Goal: Task Accomplishment & Management: Manage account settings

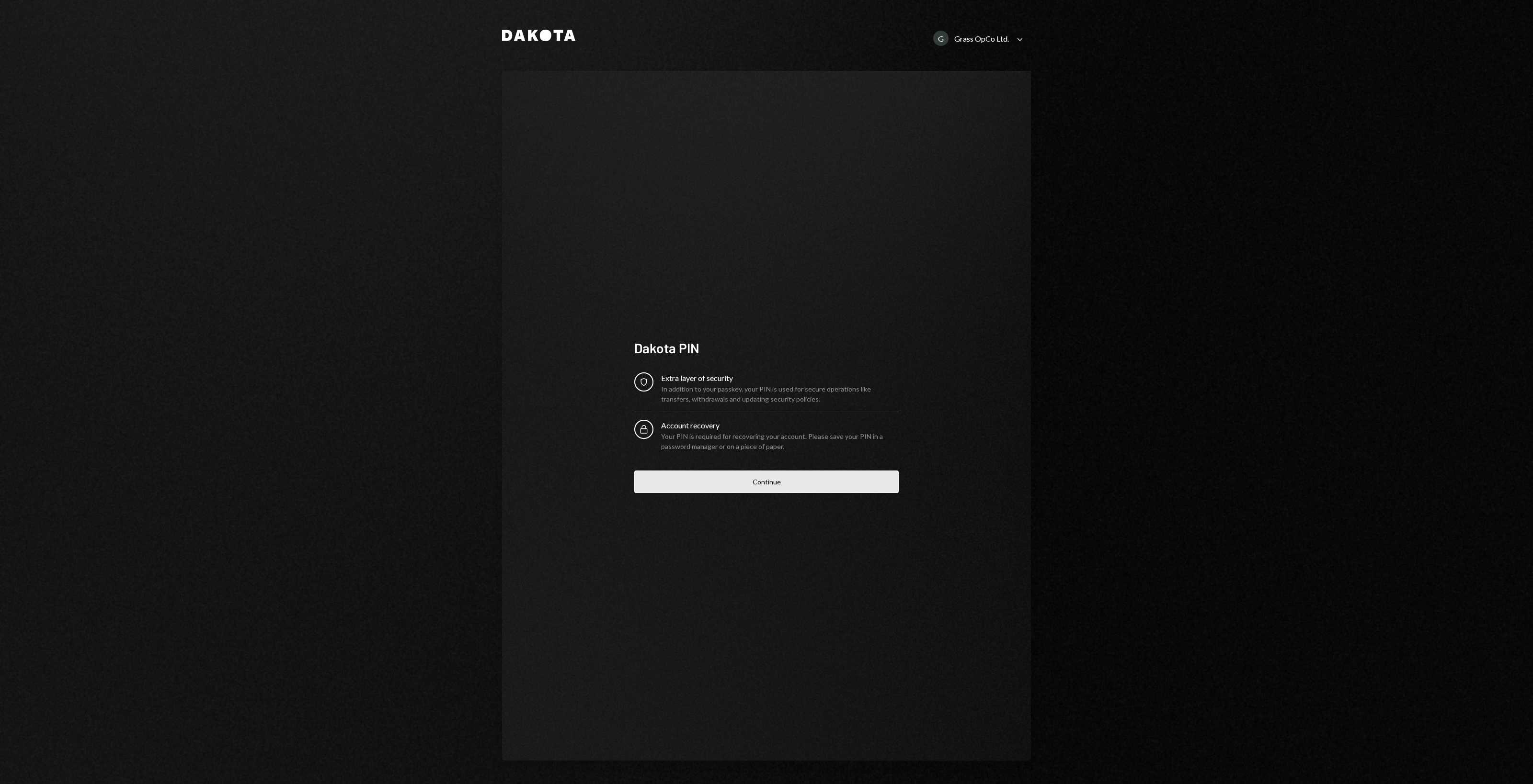
click at [781, 479] on button "Continue" at bounding box center [766, 482] width 264 height 22
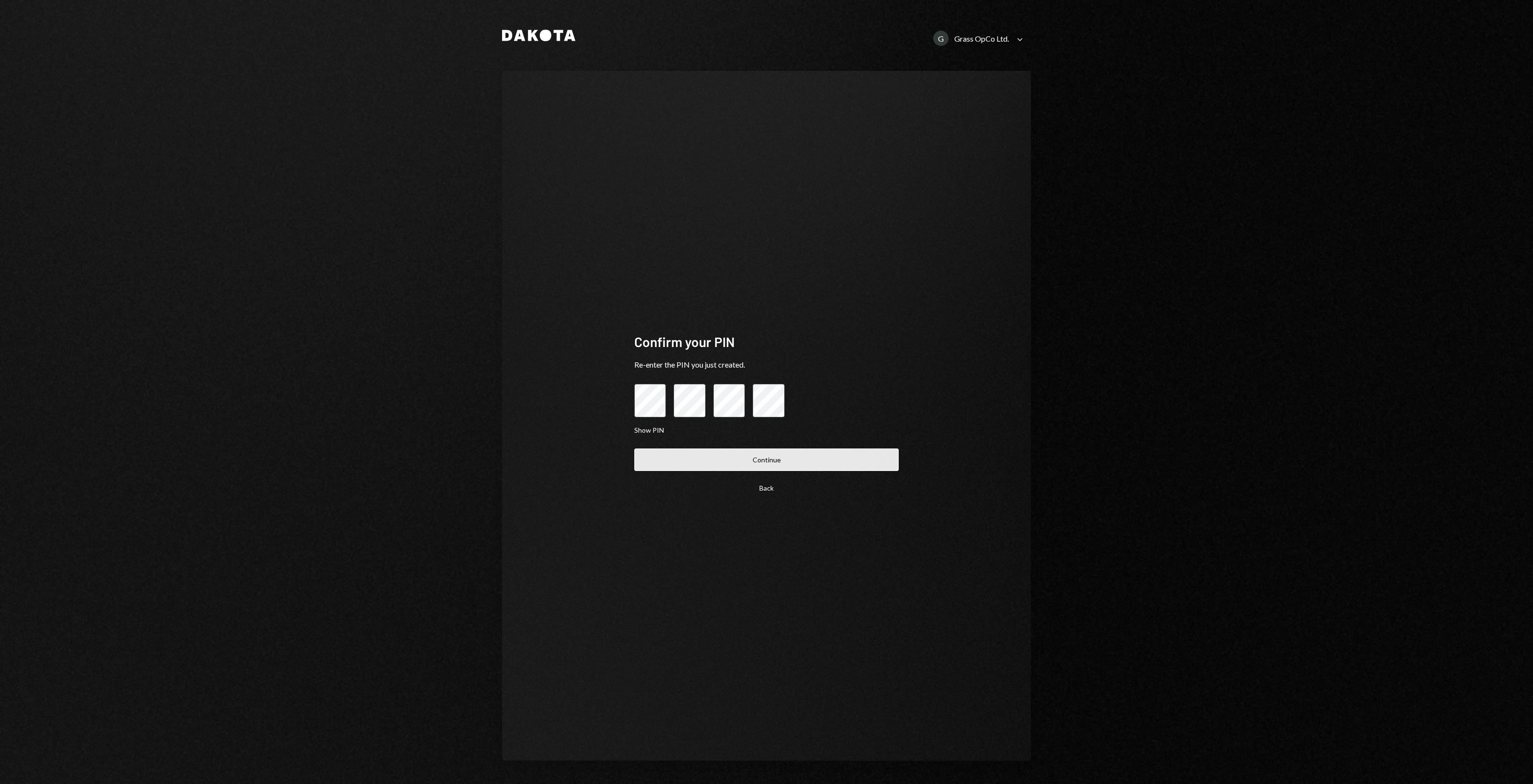
click at [778, 461] on button "Continue" at bounding box center [766, 460] width 264 height 22
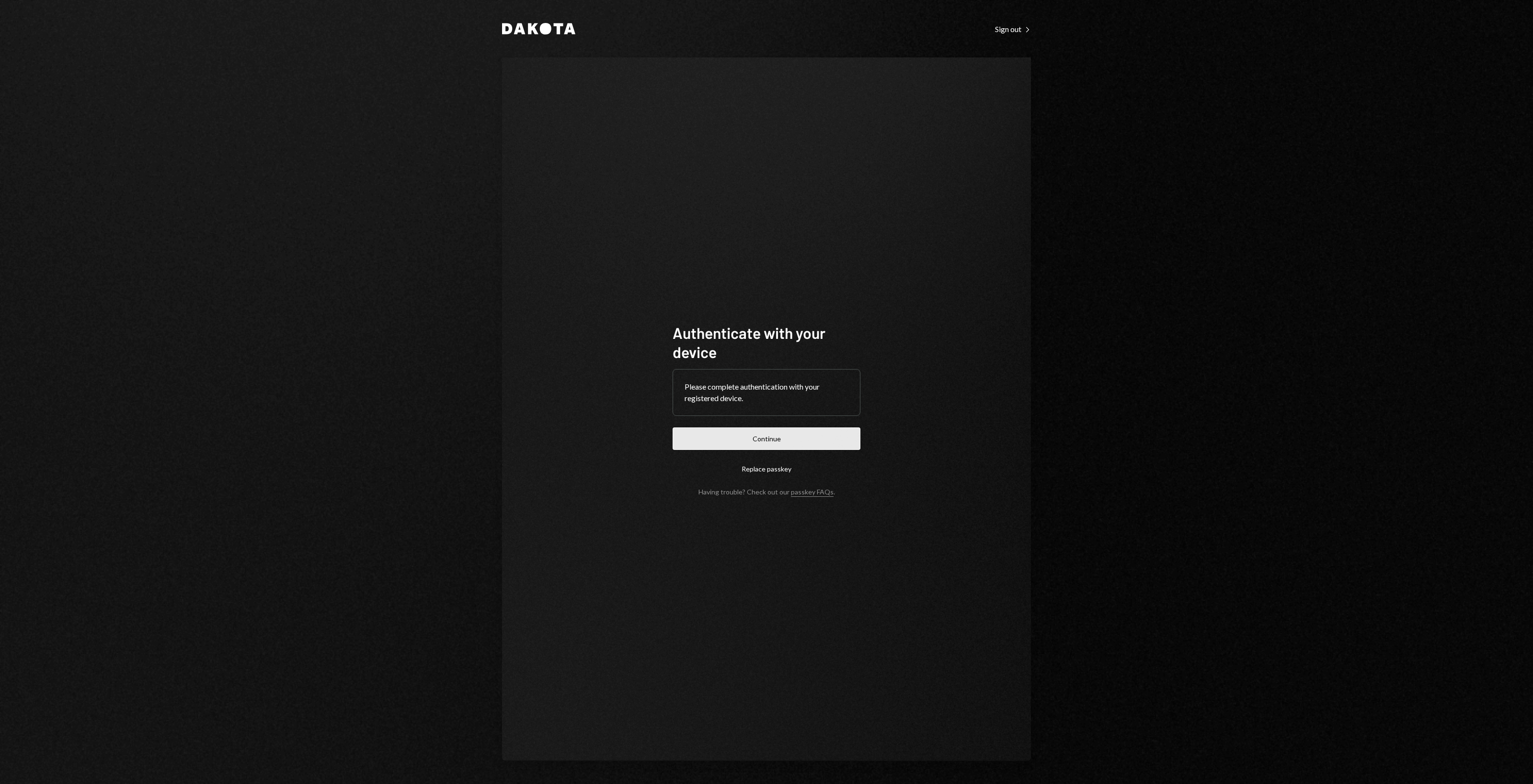
click at [733, 436] on button "Continue" at bounding box center [766, 439] width 188 height 22
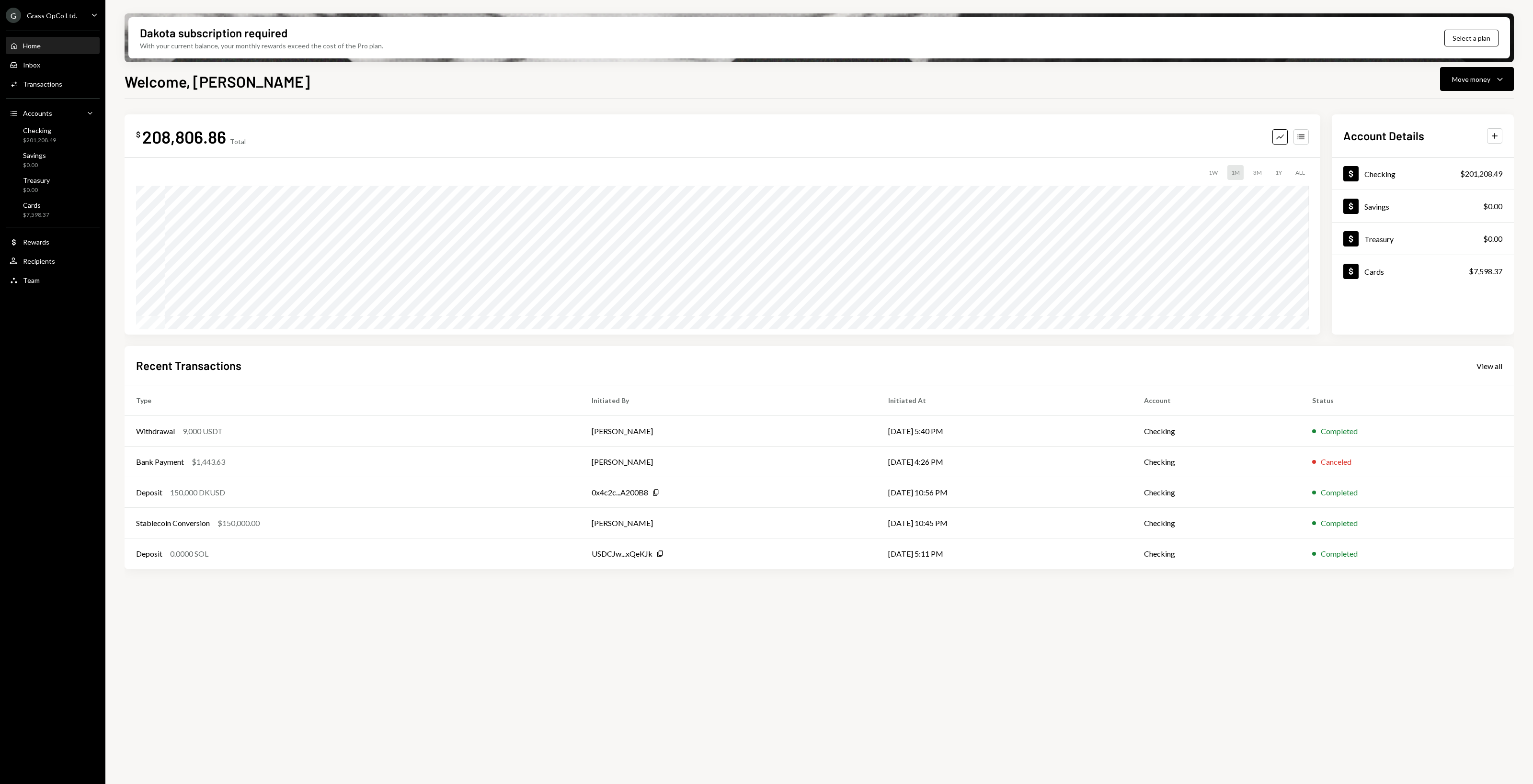
click at [62, 14] on div "Grass OpCo Ltd." at bounding box center [51, 15] width 50 height 8
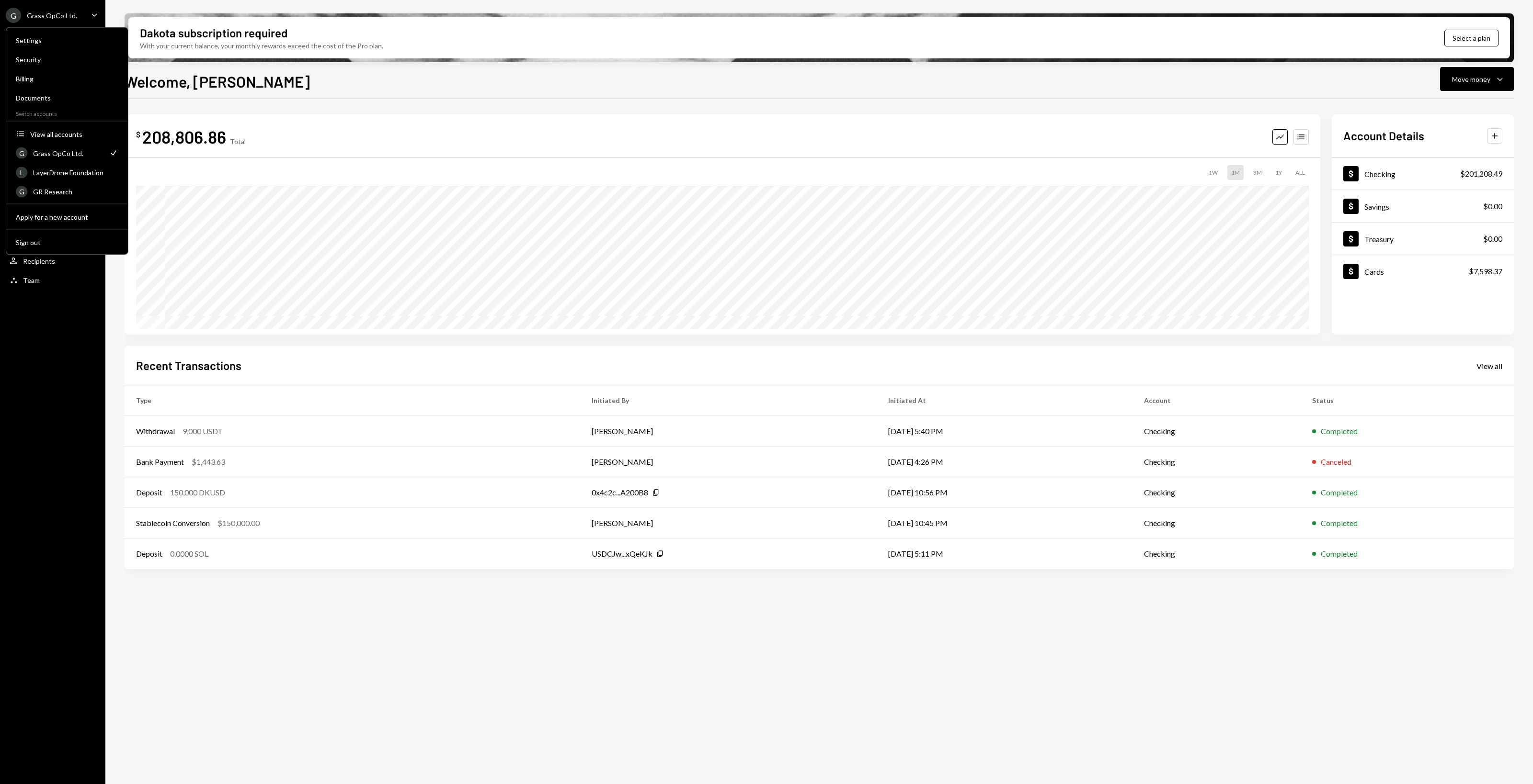
click at [62, 14] on div "Grass OpCo Ltd." at bounding box center [51, 15] width 50 height 8
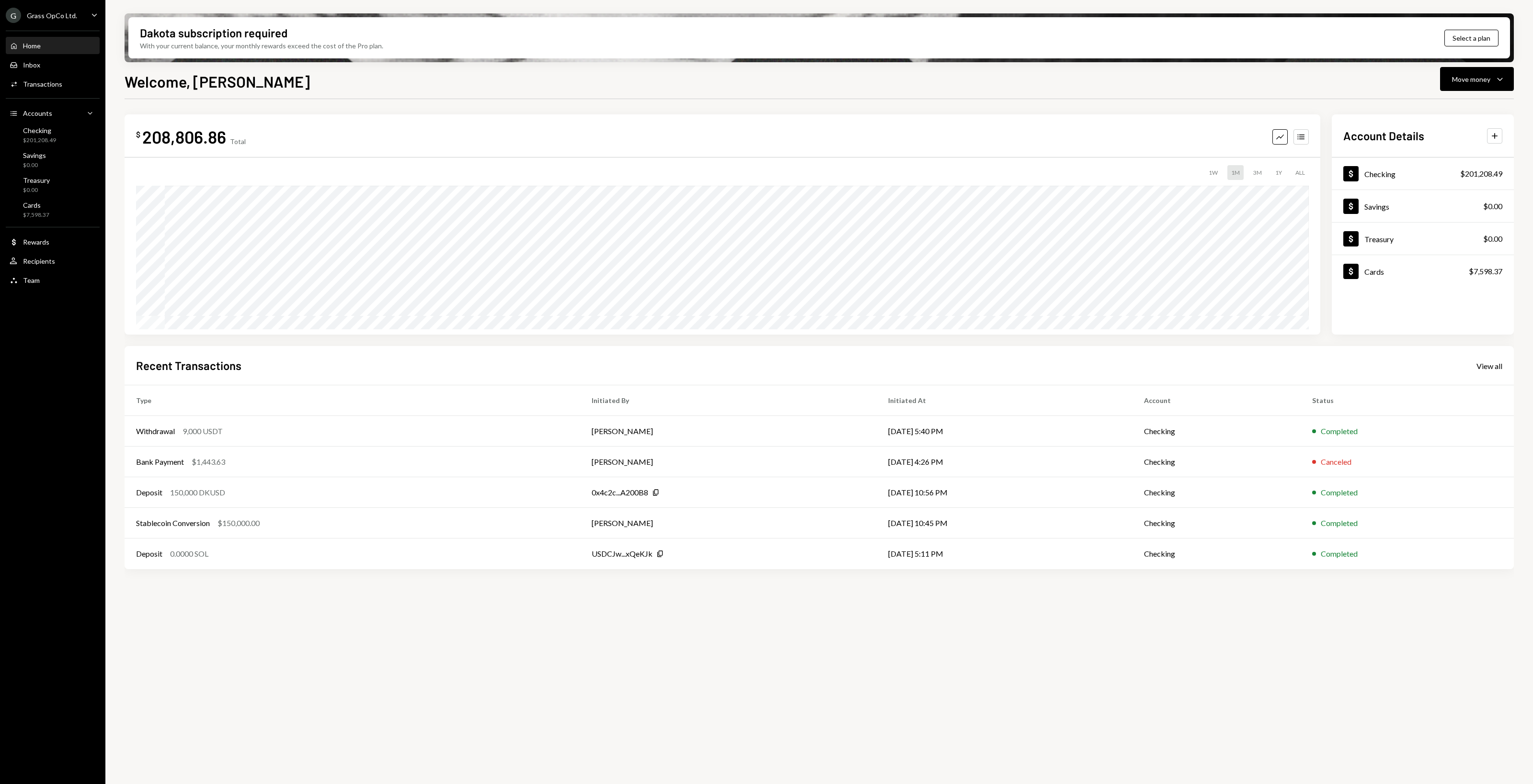
click at [36, 357] on div "G Grass OpCo Ltd. Caret Down Home Home Inbox Inbox Activities Transactions Acco…" at bounding box center [52, 392] width 106 height 784
drag, startPoint x: 56, startPoint y: 346, endPoint x: 44, endPoint y: 341, distance: 13.0
click at [44, 341] on div "G Grass OpCo Ltd. Caret Down Home Home Inbox Inbox Activities Transactions Acco…" at bounding box center [52, 392] width 106 height 784
drag, startPoint x: 46, startPoint y: 341, endPoint x: 41, endPoint y: 340, distance: 5.1
drag, startPoint x: 41, startPoint y: 340, endPoint x: 34, endPoint y: 336, distance: 8.1
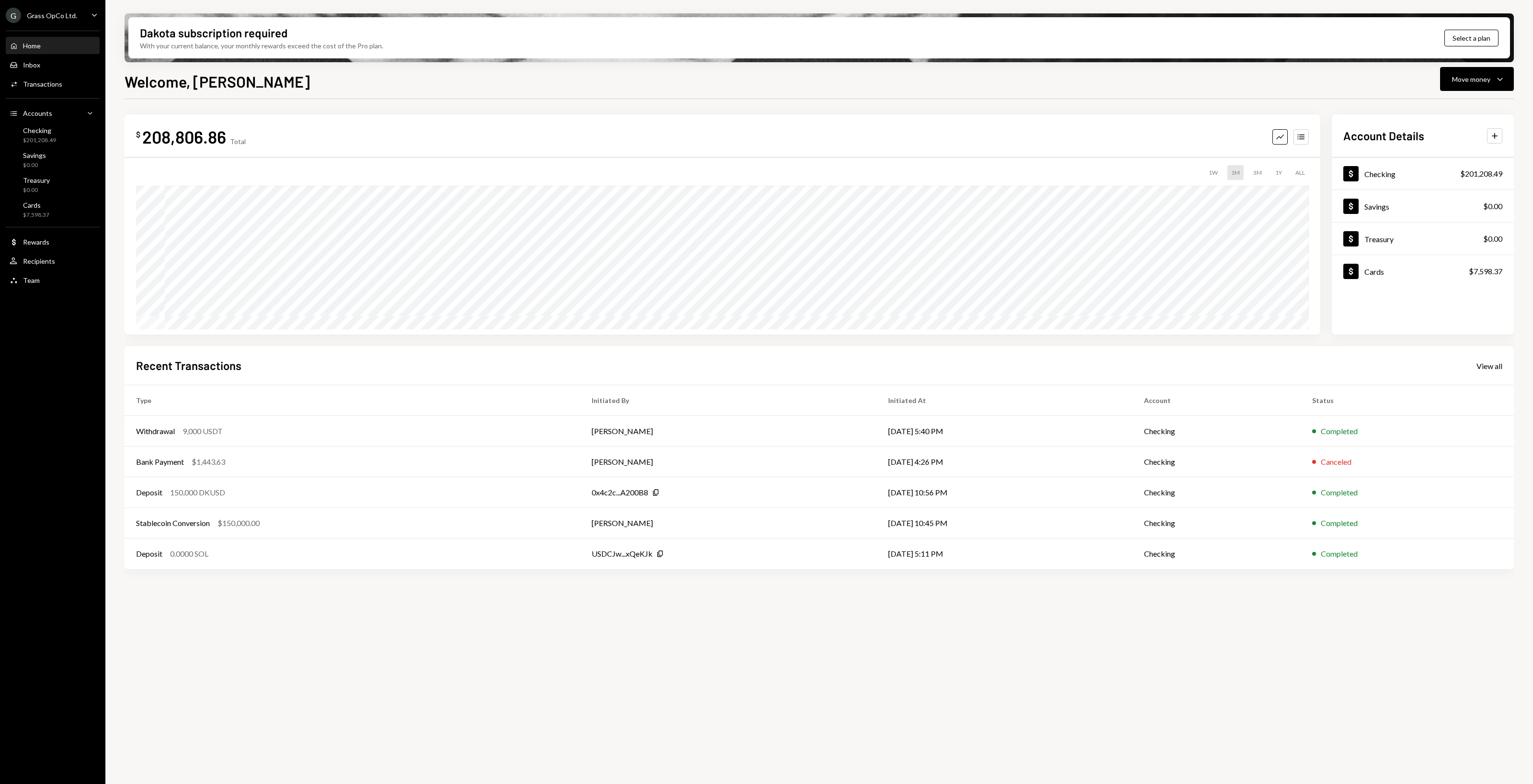
click at [34, 336] on div "G Grass OpCo Ltd. Caret Down Home Home Inbox Inbox Activities Transactions Acco…" at bounding box center [52, 392] width 106 height 784
click at [32, 334] on div "G Grass OpCo Ltd. Caret Down Home Home Inbox Inbox Activities Transactions Acco…" at bounding box center [52, 392] width 106 height 784
drag, startPoint x: 418, startPoint y: 690, endPoint x: 370, endPoint y: 672, distance: 51.3
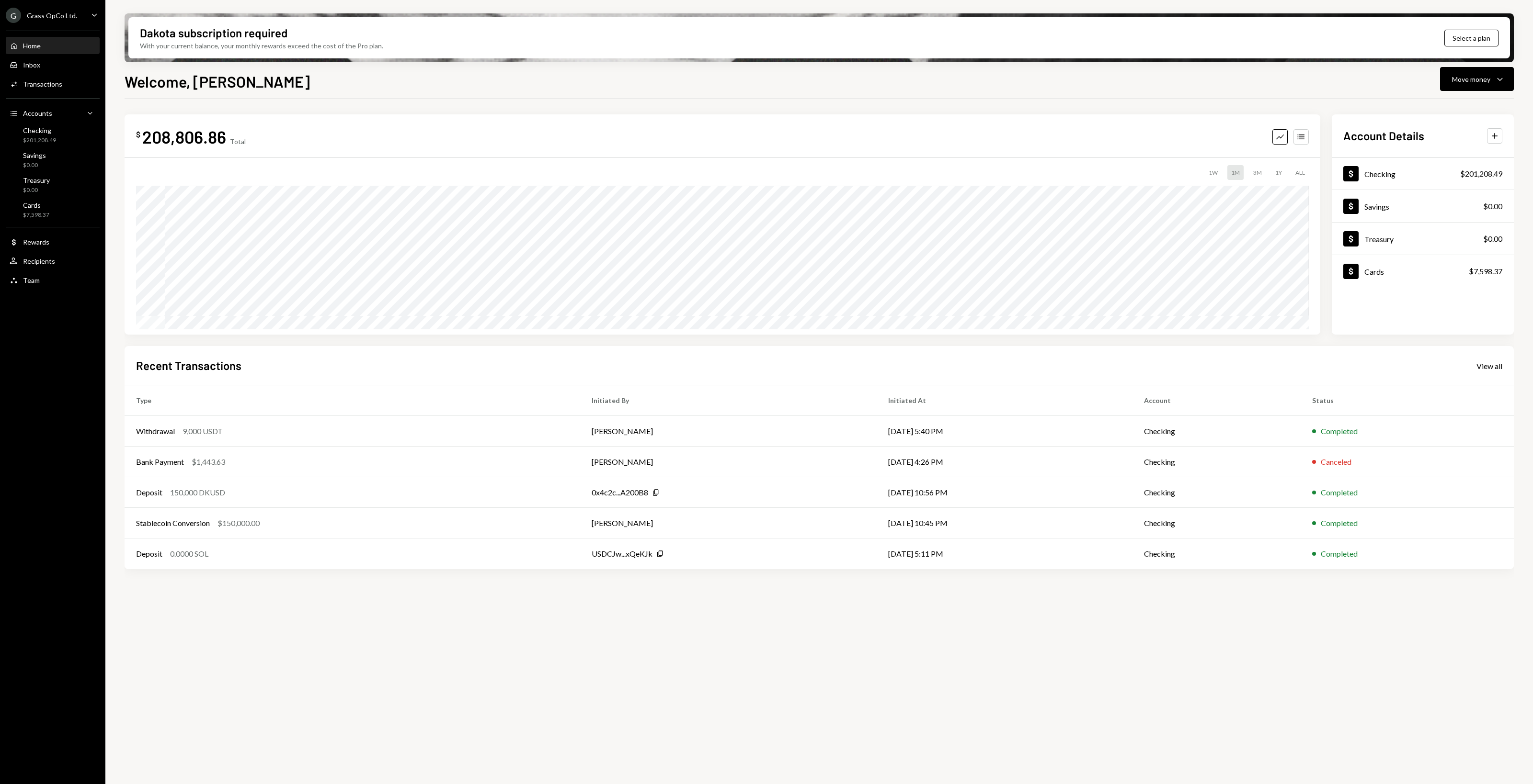
drag, startPoint x: 370, startPoint y: 672, endPoint x: 345, endPoint y: 664, distance: 26.2
click at [345, 664] on div "$ 208,806.86 Total Graph Accounts 1W 1M 3M 1Y ALL $225,988.96 [DATE] Account De…" at bounding box center [819, 448] width 1389 height 696
drag, startPoint x: 337, startPoint y: 661, endPoint x: 322, endPoint y: 654, distance: 16.6
click at [322, 654] on div "$ 208,806.86 Total Graph Accounts 1W 1M 3M 1Y ALL $225,988.96 [DATE] Account De…" at bounding box center [819, 448] width 1389 height 696
drag, startPoint x: 315, startPoint y: 649, endPoint x: 311, endPoint y: 646, distance: 5.0
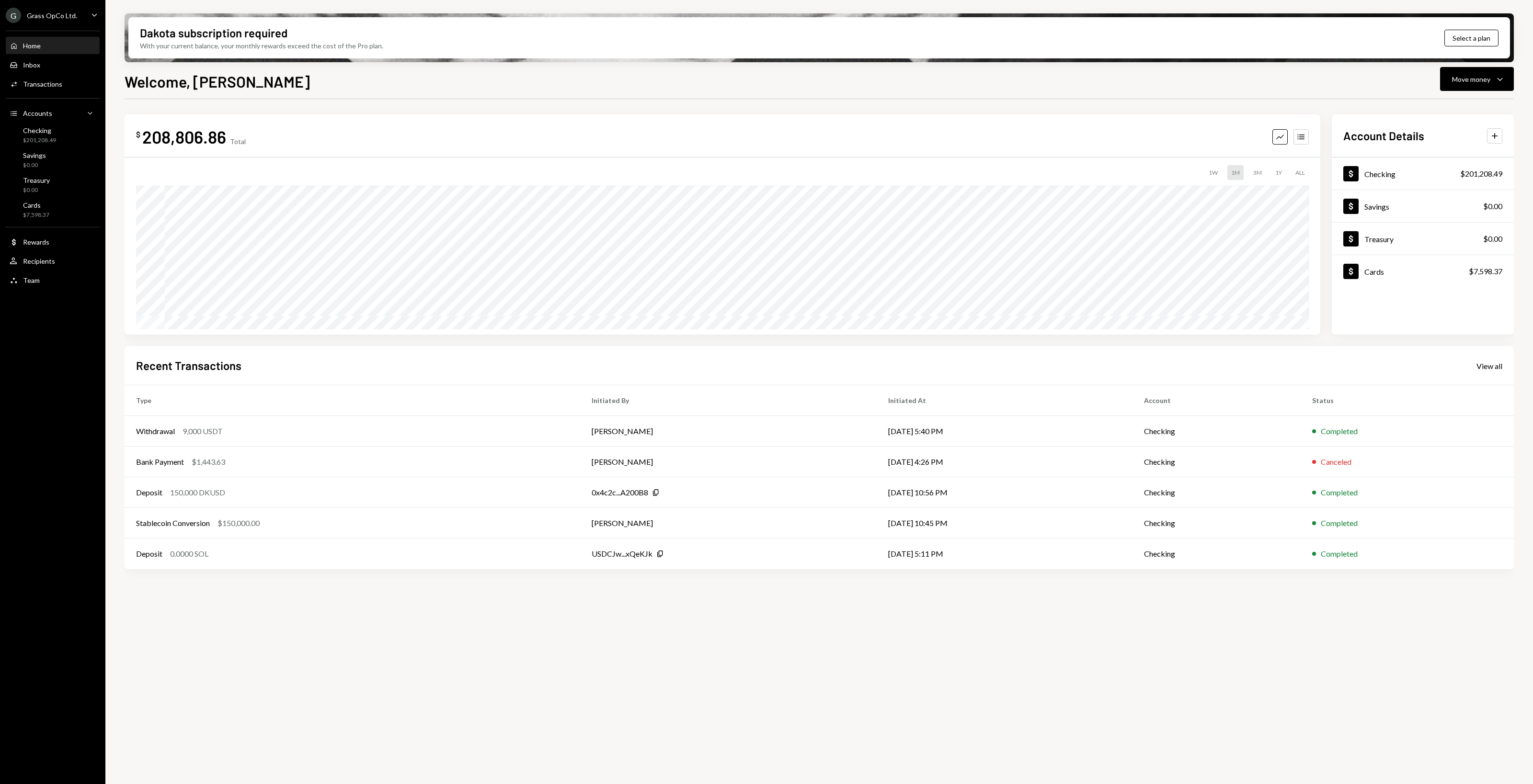
click at [311, 646] on div "$ 208,806.86 Total Graph Accounts 1W 1M 3M 1Y ALL $225,988.96 [DATE] Account De…" at bounding box center [819, 448] width 1389 height 696
click at [300, 643] on div "$ 208,806.86 Total Graph Accounts 1W 1M 3M 1Y ALL $225,988.96 [DATE] Account De…" at bounding box center [819, 448] width 1389 height 696
drag, startPoint x: 618, startPoint y: 664, endPoint x: 581, endPoint y: 661, distance: 37.1
drag, startPoint x: 581, startPoint y: 661, endPoint x: 565, endPoint y: 661, distance: 16.0
click at [573, 661] on div "$ 208,806.86 Total Graph Accounts 1W 1M 3M 1Y ALL $225,988.96 [DATE] Account De…" at bounding box center [819, 448] width 1389 height 696
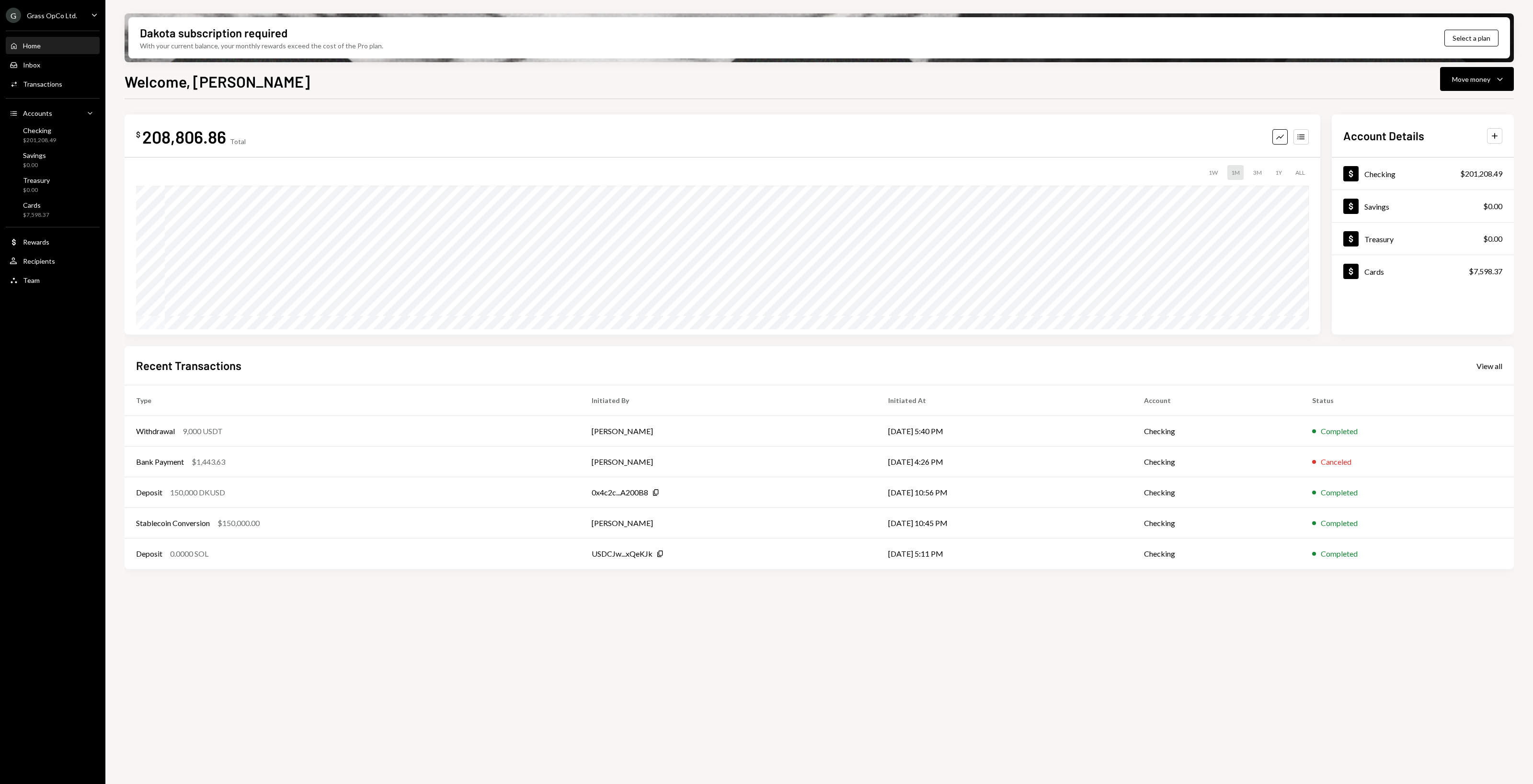
drag, startPoint x: 547, startPoint y: 661, endPoint x: 541, endPoint y: 661, distance: 6.0
drag, startPoint x: 541, startPoint y: 661, endPoint x: 490, endPoint y: 658, distance: 51.1
click at [513, 658] on div "$ 208,806.86 Total Graph Accounts 1W 1M 3M 1Y ALL $225,988.96 [DATE] Account De…" at bounding box center [819, 448] width 1389 height 696
drag, startPoint x: 490, startPoint y: 658, endPoint x: 472, endPoint y: 654, distance: 18.4
drag, startPoint x: 472, startPoint y: 654, endPoint x: 463, endPoint y: 653, distance: 9.1
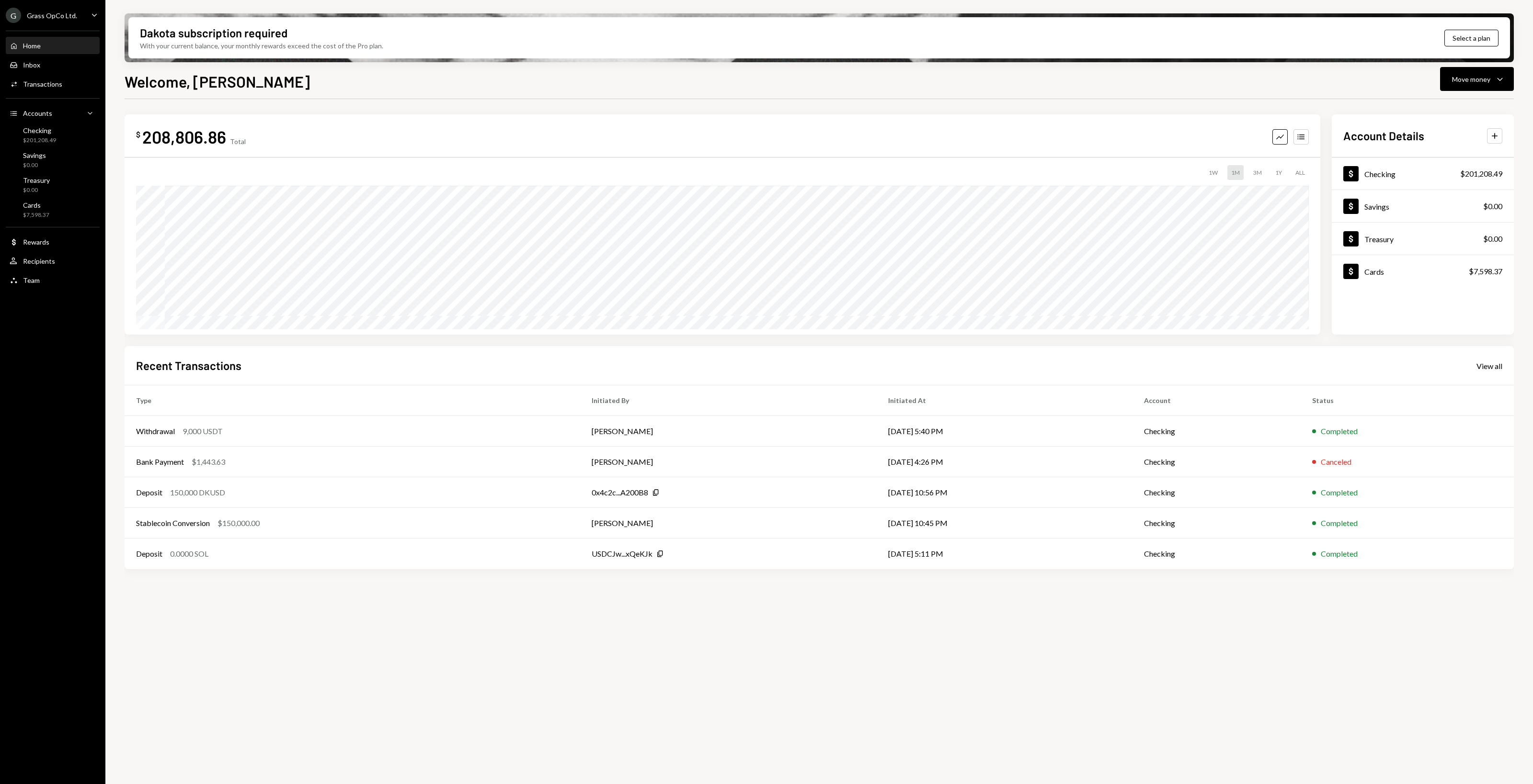
click at [463, 653] on div "$ 208,806.86 Total Graph Accounts 1W 1M 3M 1Y ALL $225,988.96 [DATE] Account De…" at bounding box center [819, 448] width 1389 height 696
drag, startPoint x: 452, startPoint y: 653, endPoint x: 432, endPoint y: 670, distance: 26.2
click at [432, 670] on div "$ 208,806.86 Total Graph Accounts 1W 1M 3M 1Y ALL $225,988.96 [DATE] Account De…" at bounding box center [819, 448] width 1389 height 696
click at [382, 607] on div "$ 208,806.86 Total Graph Accounts 1W 1M 3M 1Y ALL $225,988.96 [DATE] Account De…" at bounding box center [819, 448] width 1389 height 696
drag, startPoint x: 334, startPoint y: 606, endPoint x: 323, endPoint y: 603, distance: 11.4
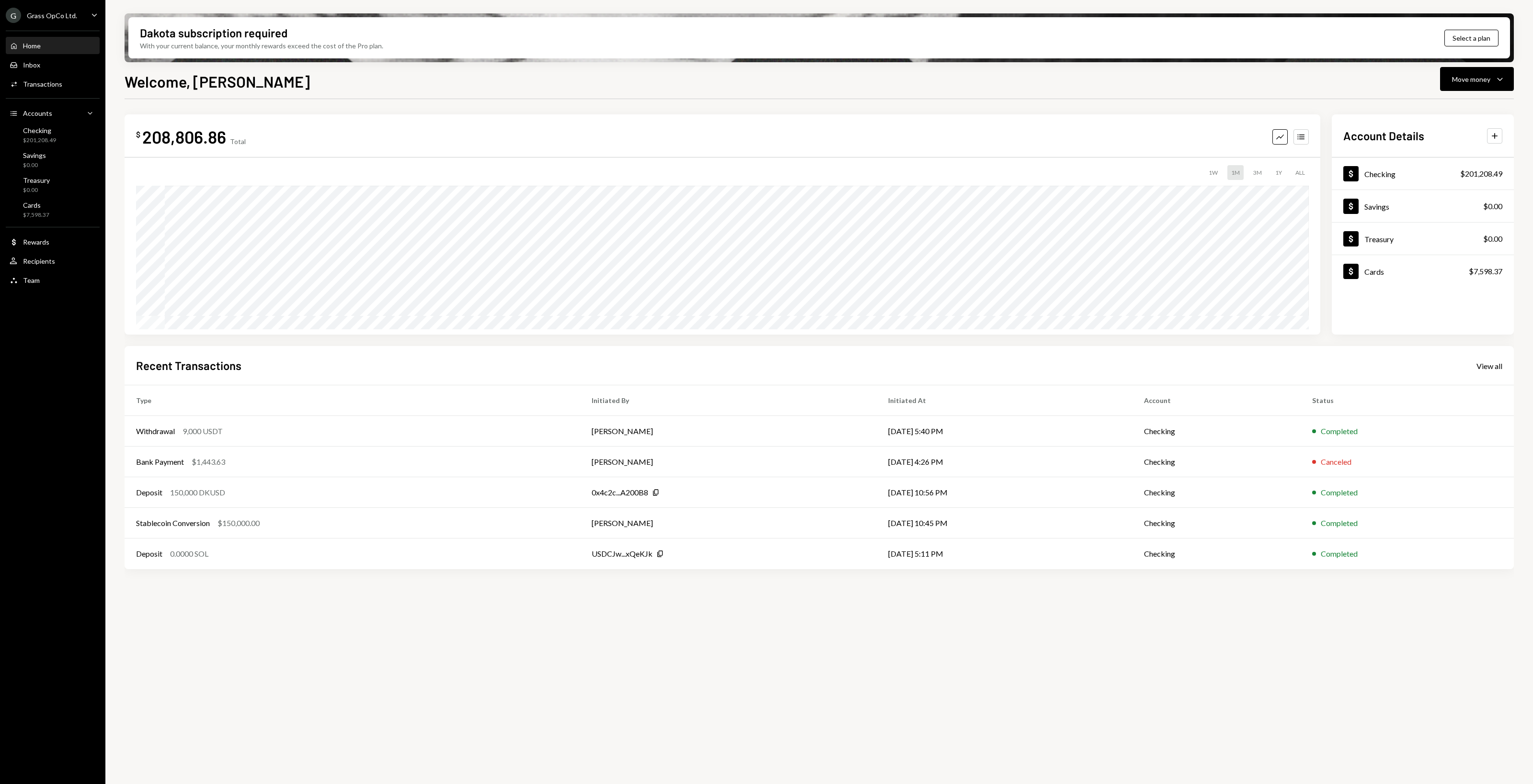
click at [323, 603] on div "$ 208,806.86 Total Graph Accounts 1W 1M 3M 1Y ALL $225,988.96 [DATE] Account De…" at bounding box center [819, 448] width 1389 height 696
drag, startPoint x: 321, startPoint y: 601, endPoint x: 293, endPoint y: 597, distance: 28.3
click at [293, 597] on div "$ 208,806.86 Total Graph Accounts 1W 1M 3M 1Y ALL $225,988.96 [DATE] Account De…" at bounding box center [819, 448] width 1389 height 696
drag, startPoint x: 290, startPoint y: 597, endPoint x: 285, endPoint y: 593, distance: 6.4
click at [285, 592] on div "$ 208,806.86 Total Graph Accounts 1W 1M 3M 1Y ALL $225,988.96 [DATE] Account De…" at bounding box center [819, 448] width 1389 height 696
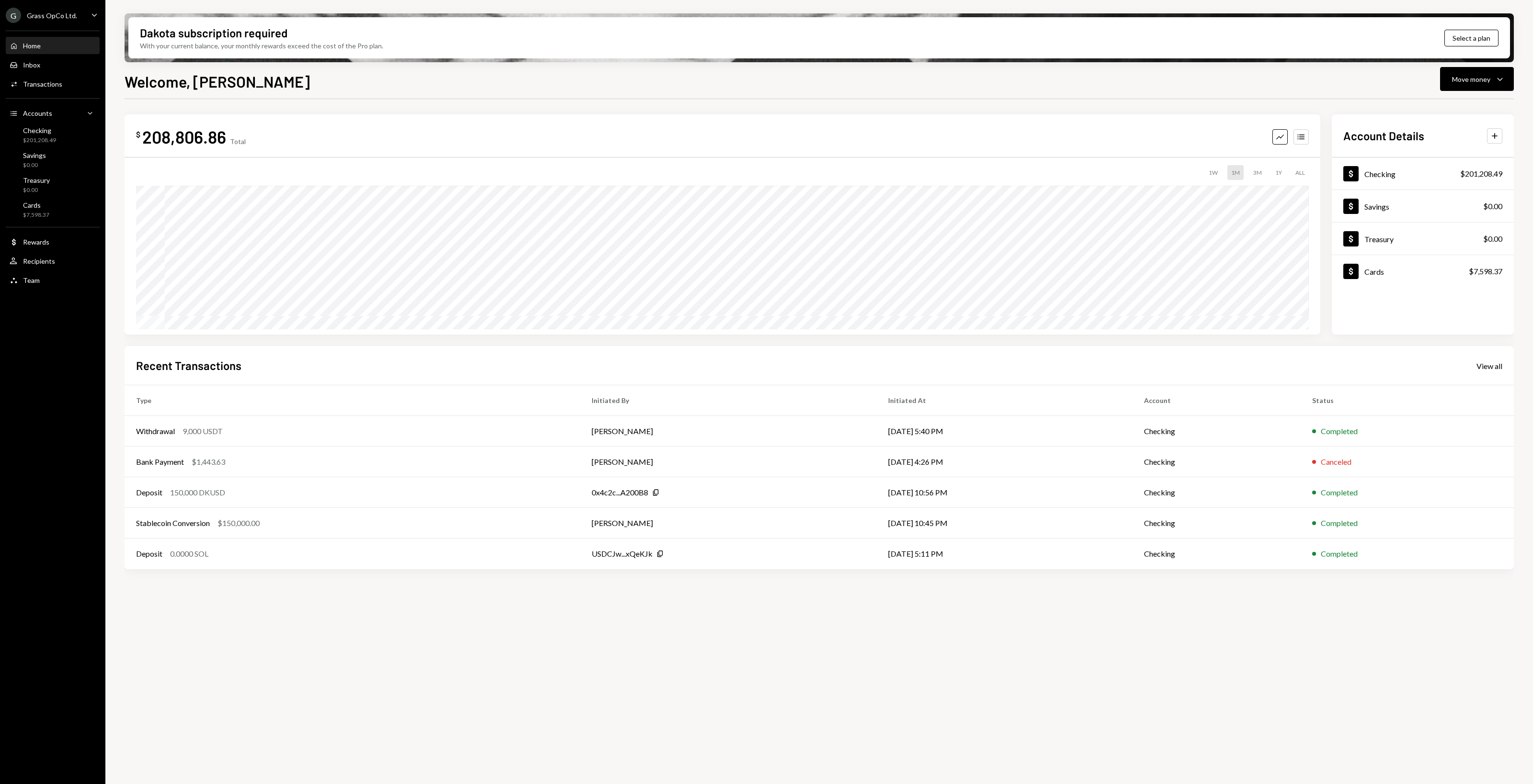
click at [338, 598] on div "$ 208,806.86 Total Graph Accounts 1W 1M 3M 1Y ALL $225,988.96 [DATE] Account De…" at bounding box center [819, 448] width 1389 height 696
drag, startPoint x: 290, startPoint y: 614, endPoint x: 281, endPoint y: 613, distance: 9.1
drag, startPoint x: 281, startPoint y: 613, endPoint x: 212, endPoint y: 606, distance: 69.4
click at [212, 606] on div "$ 208,806.86 Total Graph Accounts 1W 1M 3M 1Y ALL $225,988.96 [DATE] Account De…" at bounding box center [819, 448] width 1389 height 696
click at [209, 604] on div "$ 208,806.86 Total Graph Accounts 1W 1M 3M 1Y ALL $225,988.96 [DATE] Account De…" at bounding box center [819, 448] width 1389 height 696
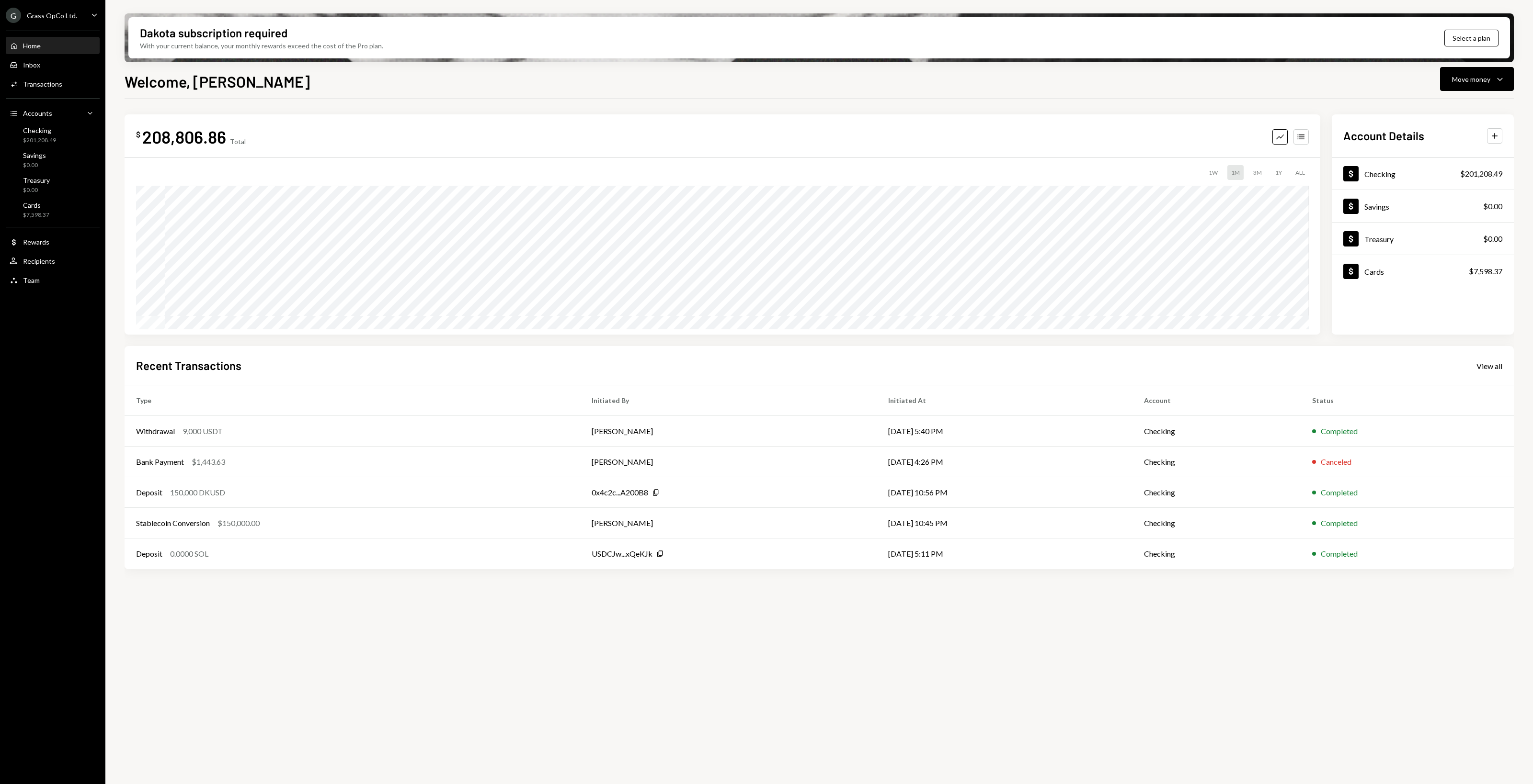
drag, startPoint x: 209, startPoint y: 604, endPoint x: 195, endPoint y: 589, distance: 20.5
click at [203, 601] on div "$ 208,806.86 Total Graph Accounts 1W 1M 3M 1Y ALL $225,988.96 [DATE] Account De…" at bounding box center [819, 448] width 1389 height 696
drag, startPoint x: 288, startPoint y: 622, endPoint x: 235, endPoint y: 596, distance: 59.0
drag, startPoint x: 235, startPoint y: 596, endPoint x: 218, endPoint y: 591, distance: 17.7
click at [218, 591] on div "$ 208,806.86 Total Graph Accounts 1W 1M 3M 1Y ALL $225,988.96 [DATE] Account De…" at bounding box center [819, 448] width 1389 height 696
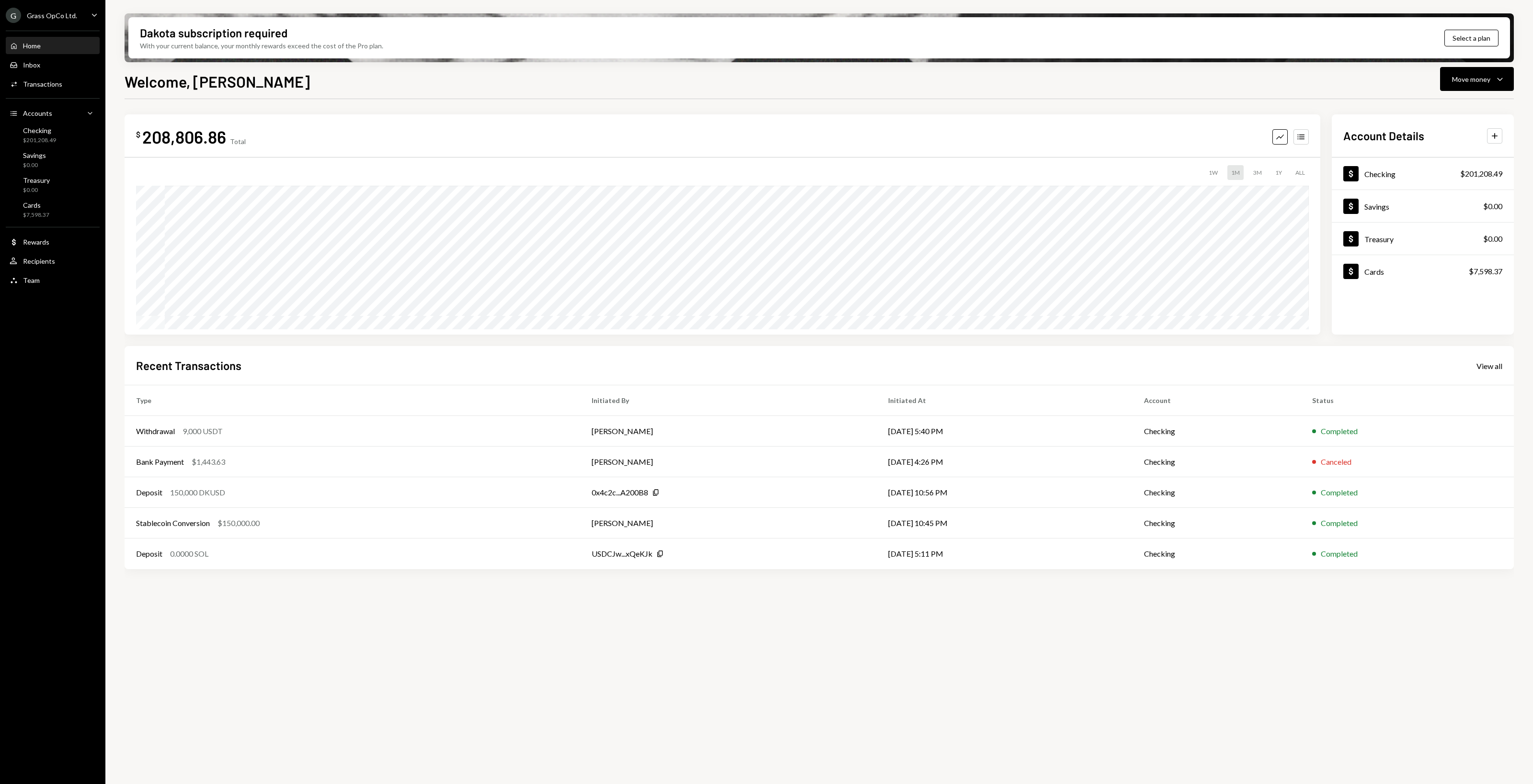
drag, startPoint x: 218, startPoint y: 591, endPoint x: 211, endPoint y: 590, distance: 7.1
click at [211, 590] on div "$ 208,806.86 Total Graph Accounts 1W 1M 3M 1Y ALL $225,988.96 [DATE] Account De…" at bounding box center [819, 448] width 1389 height 696
drag, startPoint x: 458, startPoint y: 642, endPoint x: 379, endPoint y: 635, distance: 79.3
click at [379, 635] on div "$ 208,806.86 Total Graph Accounts 1W 1M 3M 1Y ALL $225,988.96 [DATE] Account De…" at bounding box center [819, 448] width 1389 height 696
drag, startPoint x: 374, startPoint y: 631, endPoint x: 364, endPoint y: 627, distance: 10.8
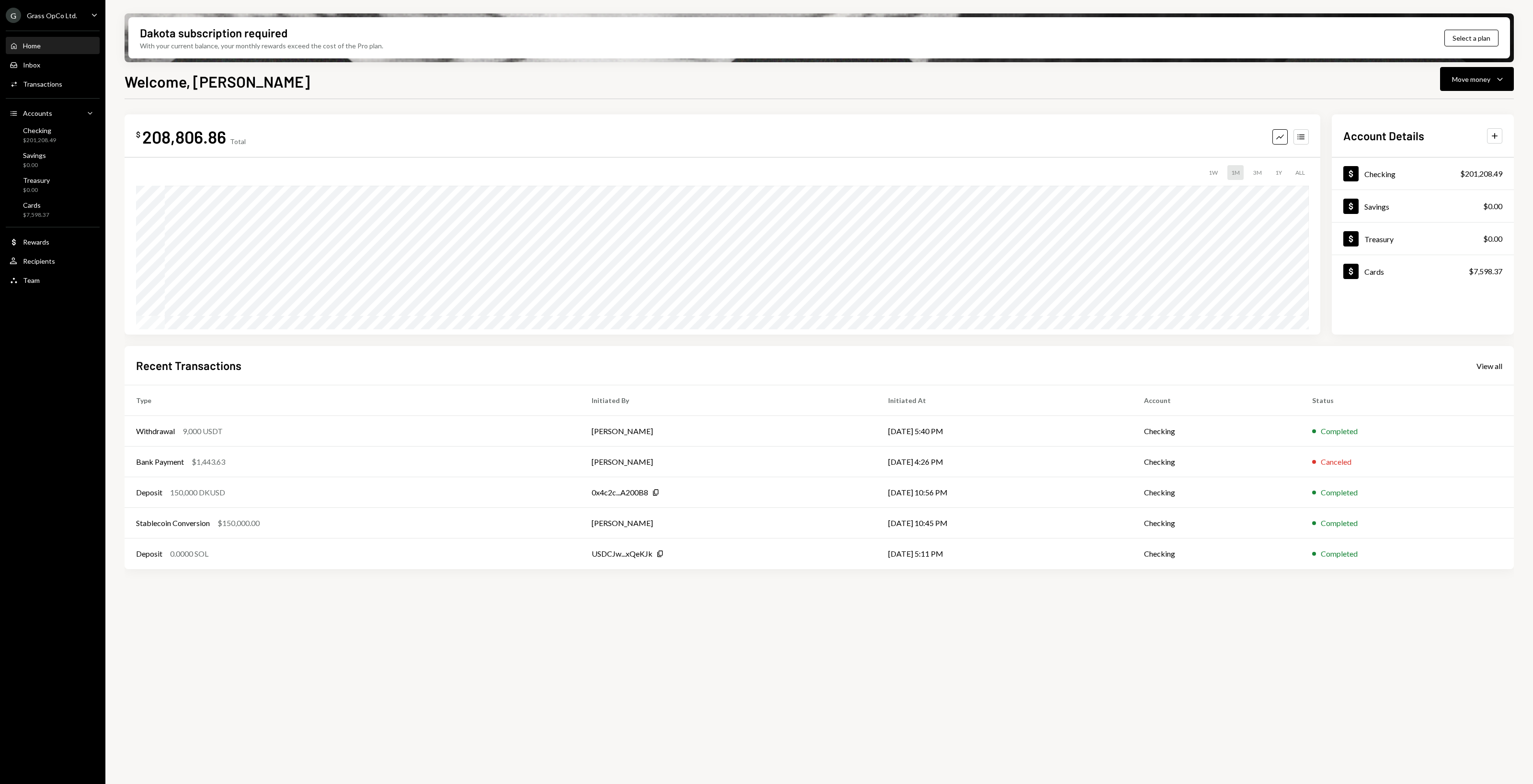
click at [364, 627] on div "$ 208,806.86 Total Graph Accounts 1W 1M 3M 1Y ALL $225,988.96 [DATE] Account De…" at bounding box center [819, 448] width 1389 height 696
click at [49, 80] on div "Transactions" at bounding box center [43, 84] width 40 height 8
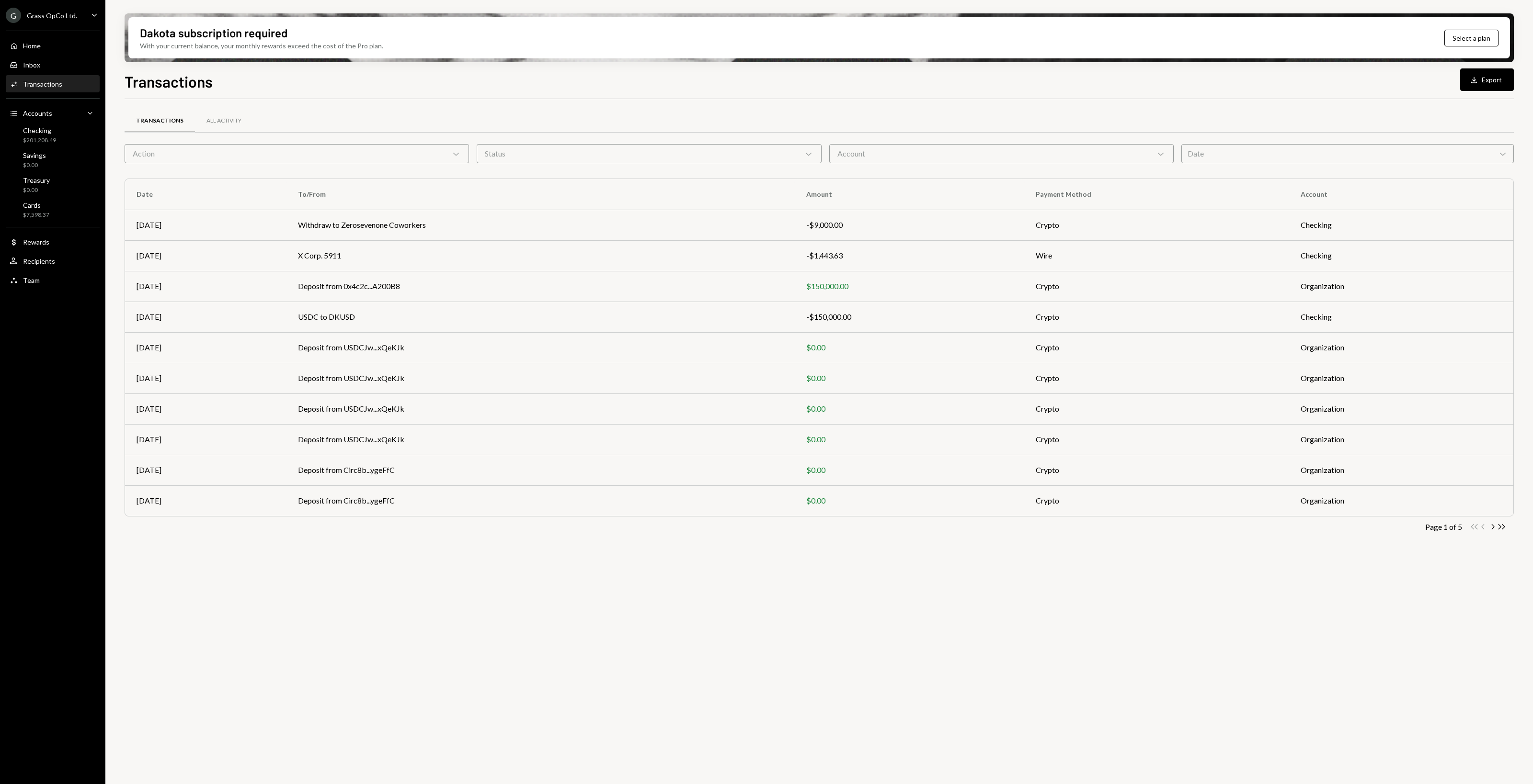
click at [541, 664] on div "Transactions All Activity Action Chevron Down Status Chevron Down Account Chevr…" at bounding box center [819, 448] width 1389 height 696
click at [348, 572] on div "Transactions All Activity Action Chevron Down Status Chevron Down Account Chevr…" at bounding box center [819, 448] width 1389 height 696
click at [436, 667] on div "Transactions All Activity Action Chevron Down Status Chevron Down Account Chevr…" at bounding box center [819, 448] width 1389 height 696
click at [374, 731] on div "Transactions All Activity Action Chevron Down Status Chevron Down Account Chevr…" at bounding box center [819, 448] width 1389 height 696
click at [84, 12] on div "G Grass OpCo Ltd. Caret Down" at bounding box center [52, 15] width 106 height 15
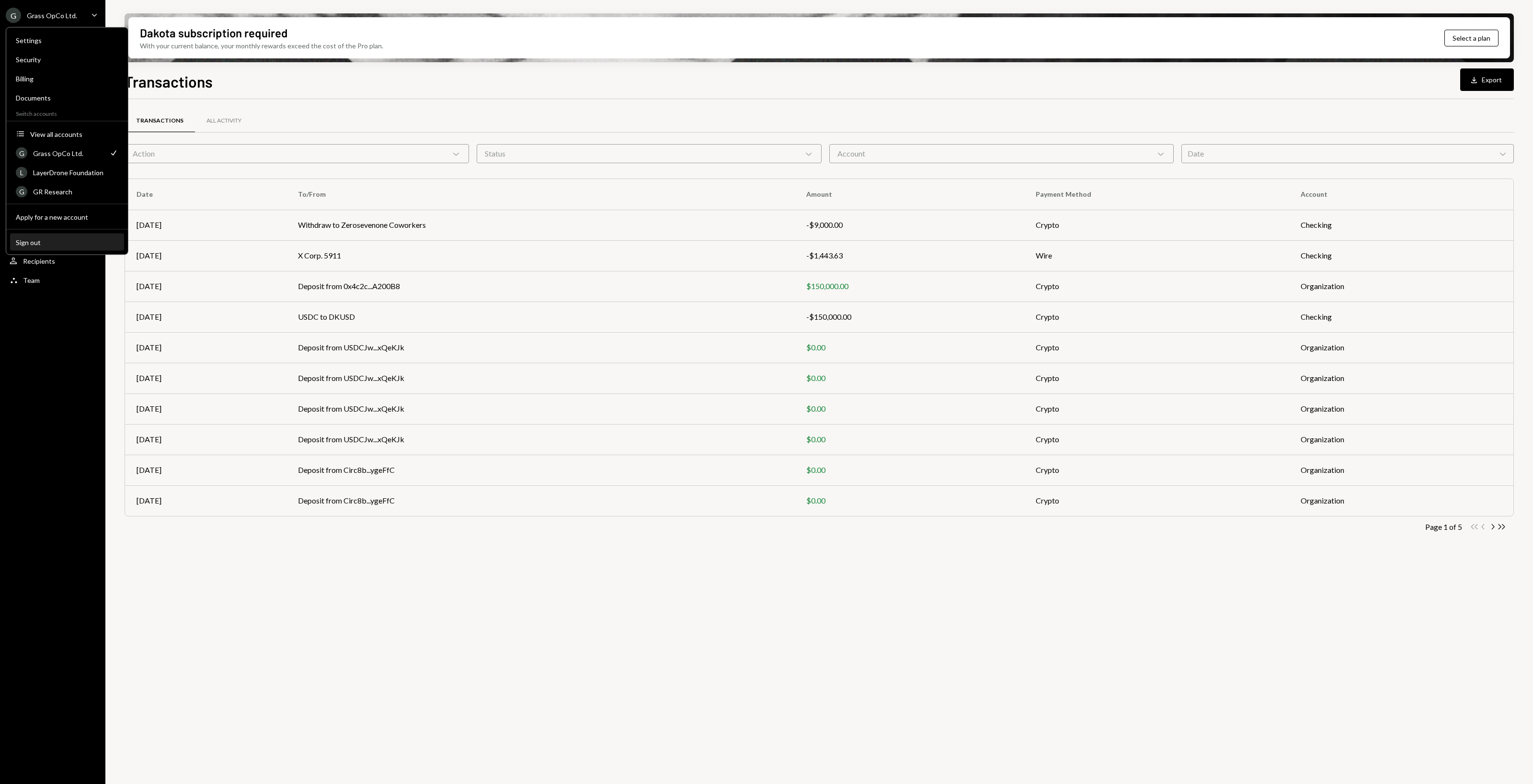
click at [36, 243] on div "Sign out" at bounding box center [67, 241] width 103 height 8
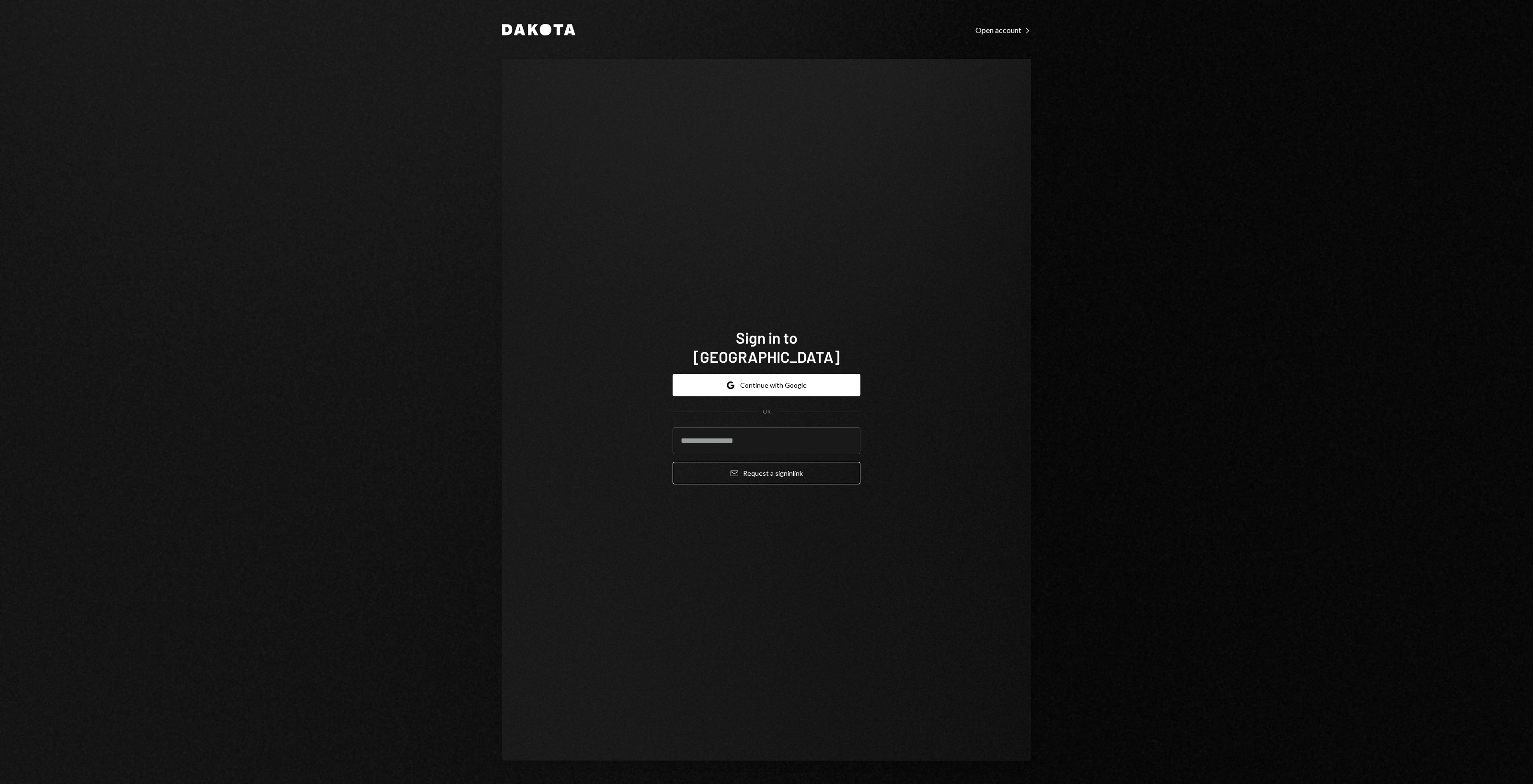
drag, startPoint x: 377, startPoint y: 235, endPoint x: 331, endPoint y: 290, distance: 71.7
click at [377, 235] on div "Dakota Open account Right Caret Sign in to [GEOGRAPHIC_DATA] Google Continue wi…" at bounding box center [766, 392] width 1533 height 784
click at [587, 346] on div "Sign in to [GEOGRAPHIC_DATA] Google Continue with Google OR Email Request a sig…" at bounding box center [766, 410] width 529 height 703
drag, startPoint x: 647, startPoint y: 278, endPoint x: 647, endPoint y: 272, distance: 6.0
click at [647, 278] on div "Sign in to [GEOGRAPHIC_DATA] Google Continue with Google OR Email Request a sig…" at bounding box center [766, 410] width 529 height 703
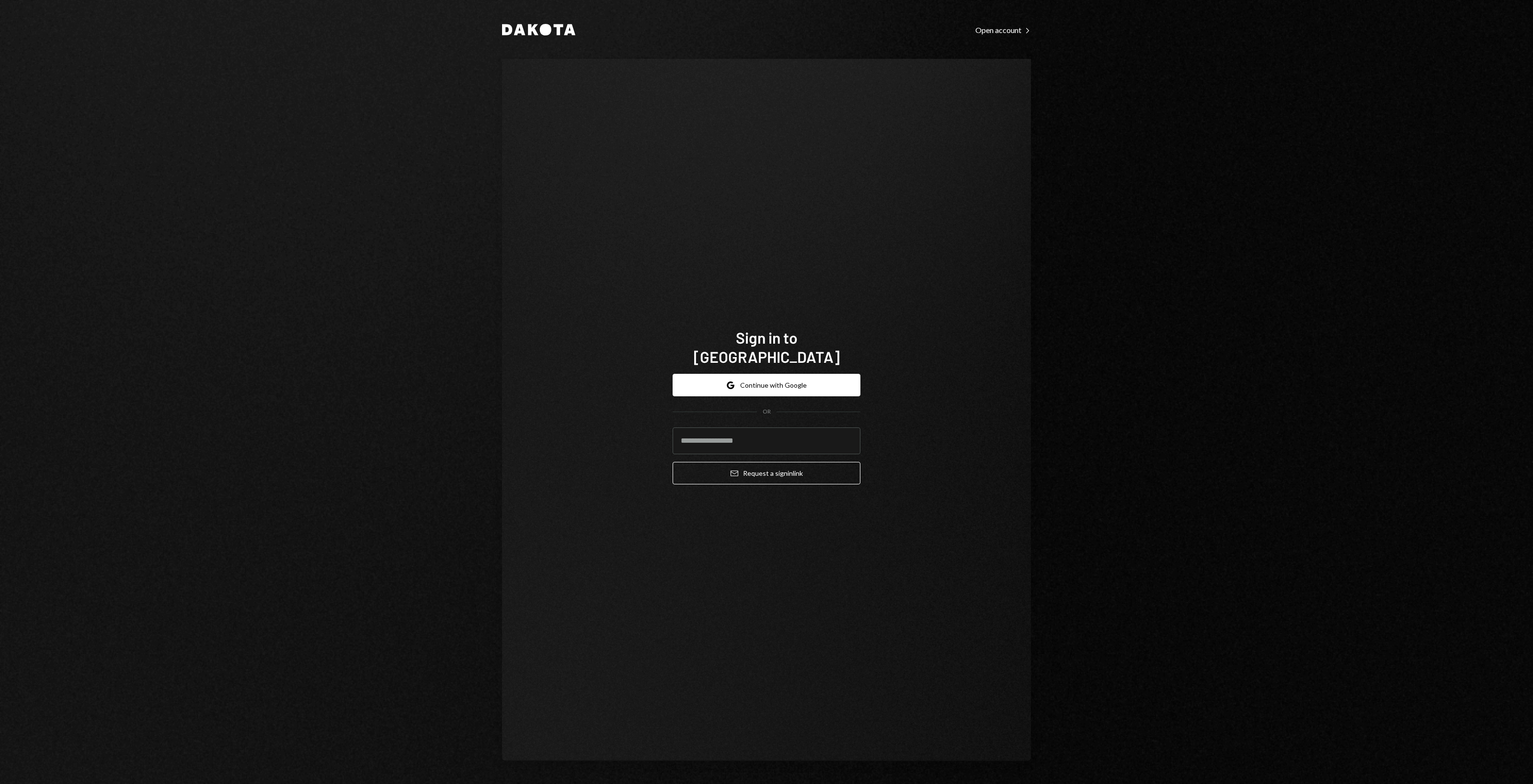
click at [332, 178] on div "Dakota Open account Right Caret Sign in to [GEOGRAPHIC_DATA] Google Continue wi…" at bounding box center [766, 392] width 1533 height 784
